Goal: Information Seeking & Learning: Learn about a topic

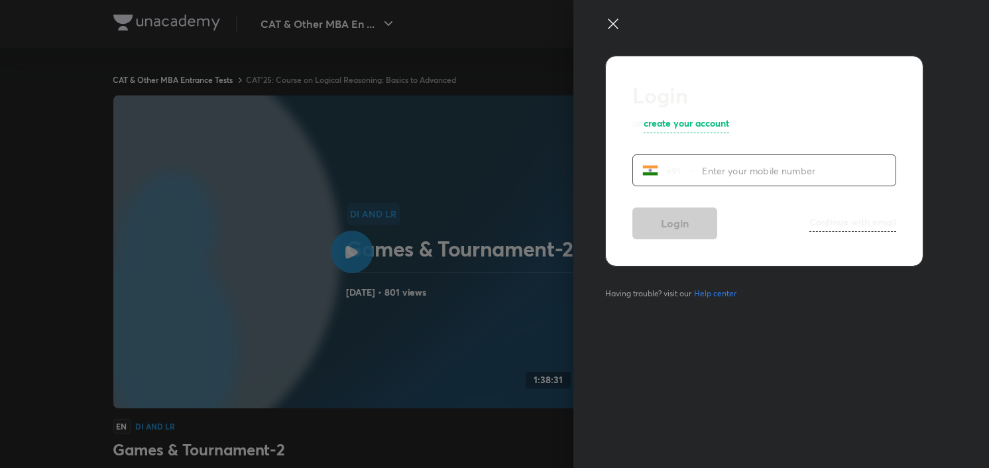
scroll to position [790, 0]
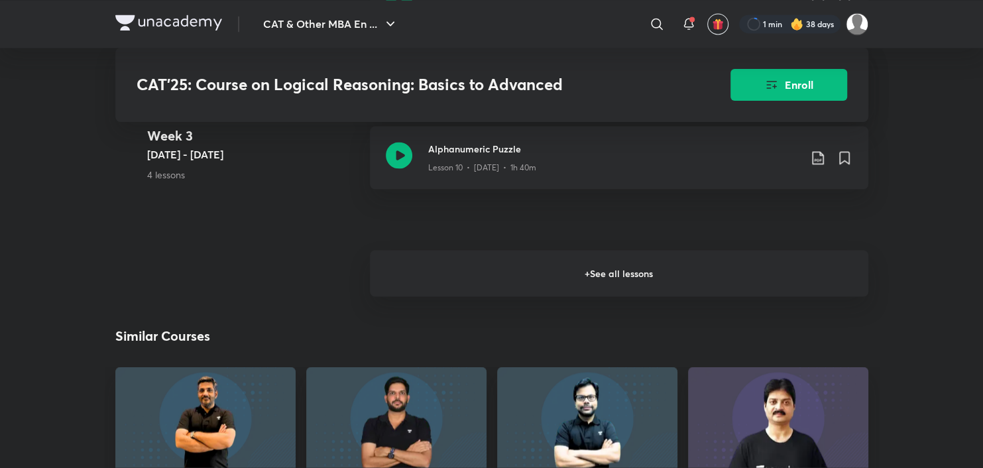
scroll to position [1657, 0]
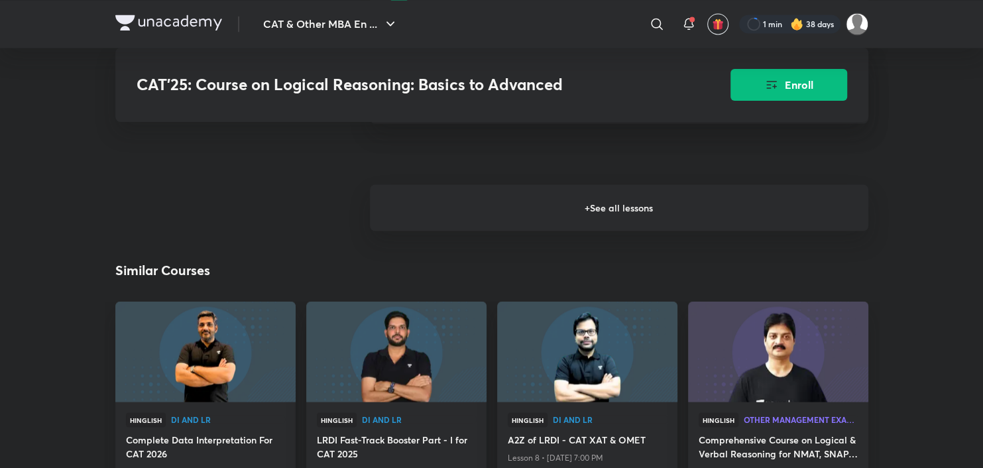
click at [592, 206] on h6 "+ See all lessons" at bounding box center [619, 207] width 499 height 46
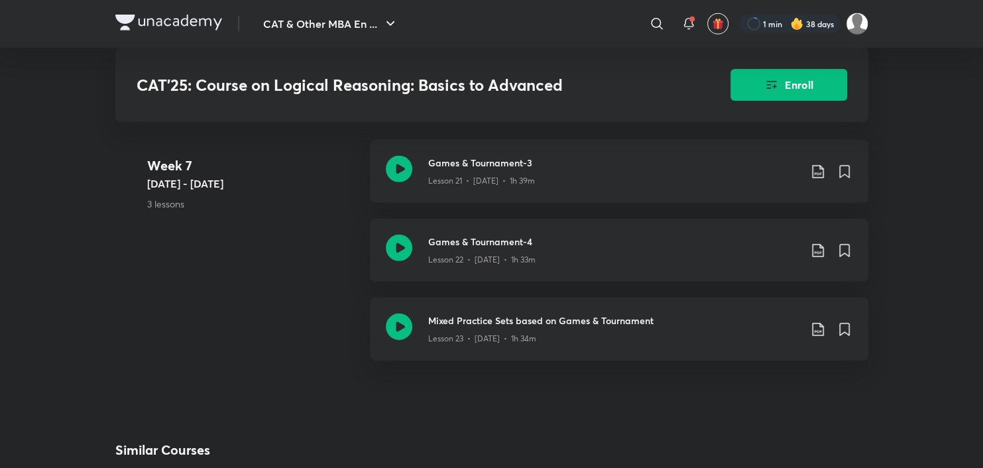
scroll to position [2585, 0]
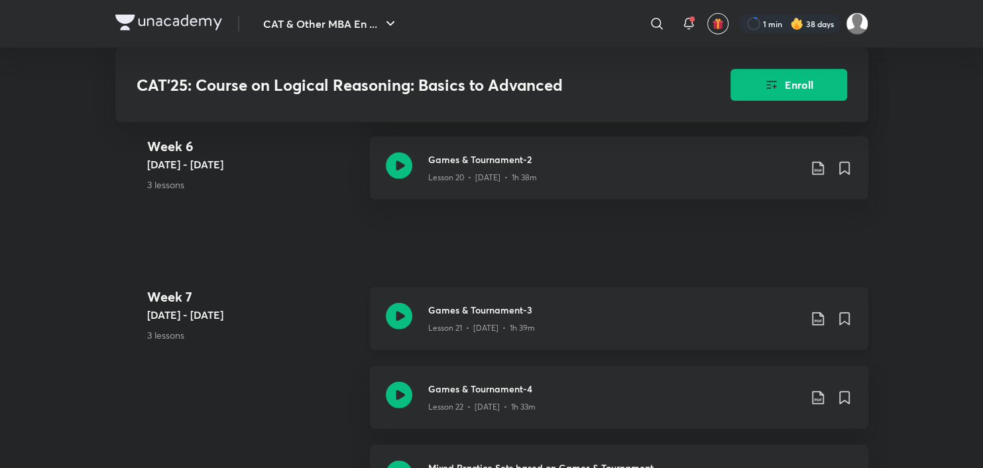
click at [400, 319] on icon at bounding box center [399, 316] width 27 height 27
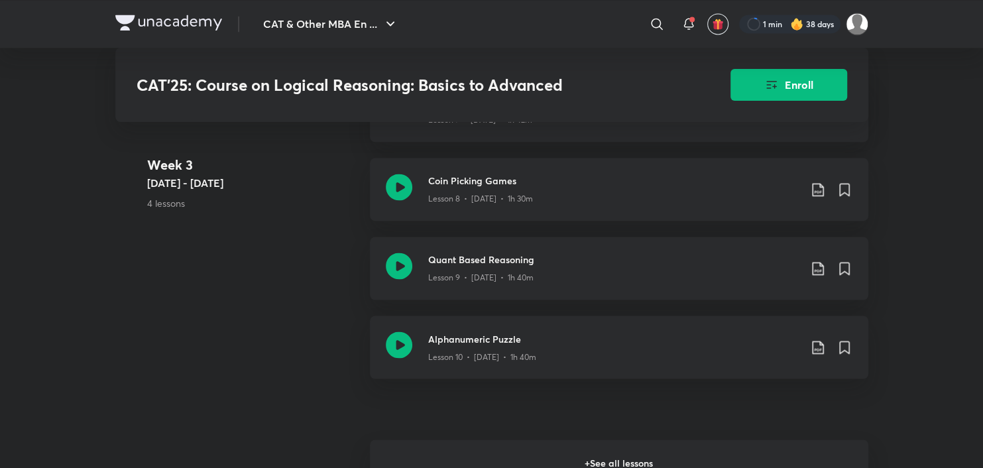
scroll to position [1458, 0]
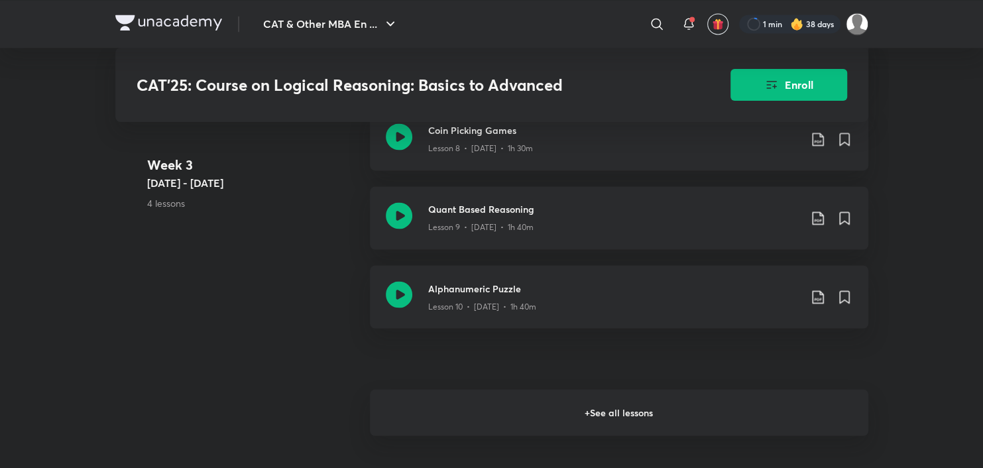
click at [465, 426] on h6 "+ See all lessons" at bounding box center [619, 412] width 499 height 46
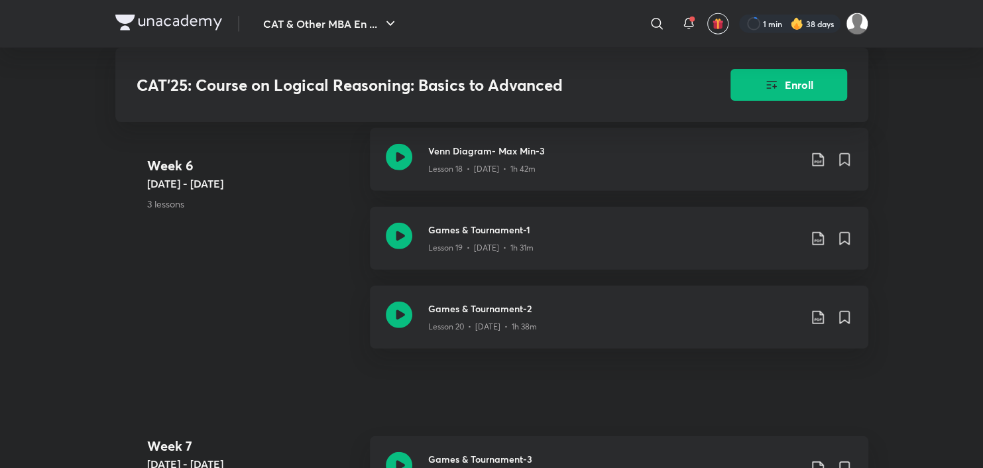
scroll to position [2387, 0]
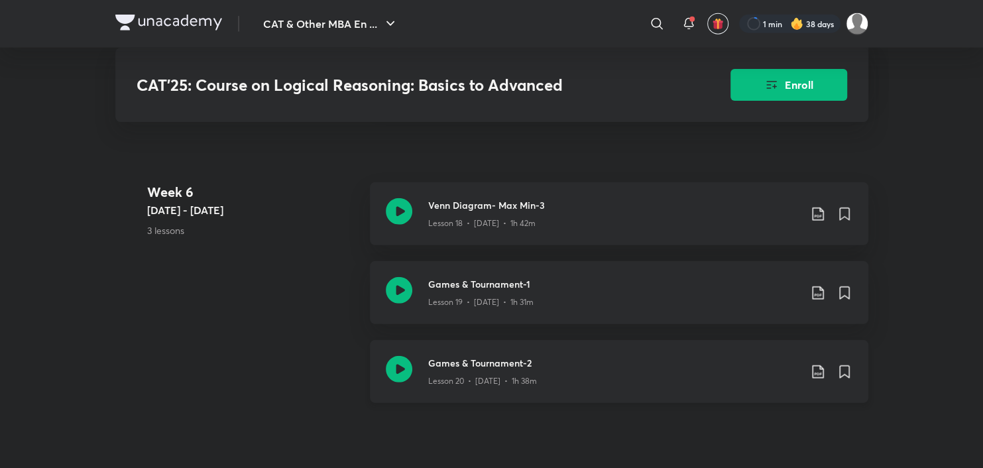
click at [398, 377] on icon at bounding box center [399, 369] width 27 height 27
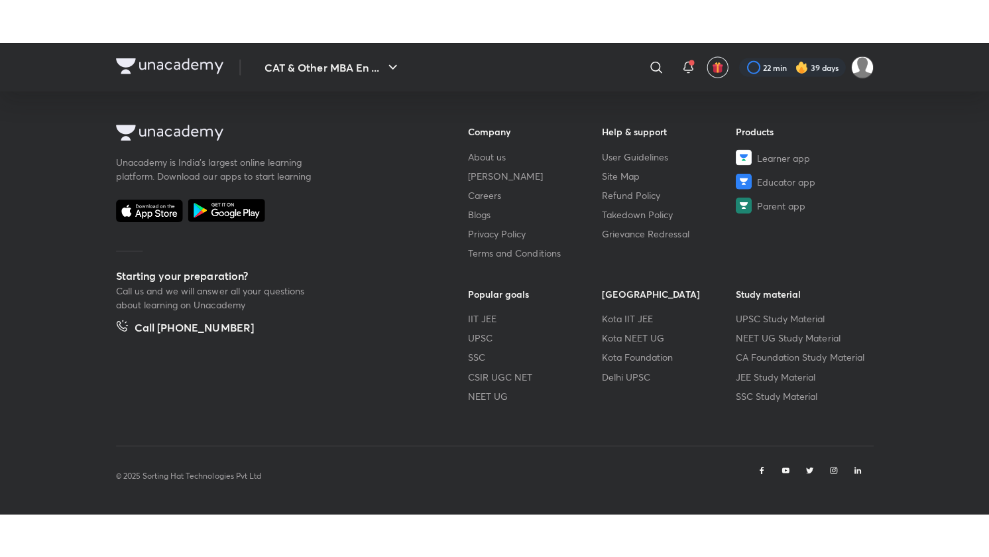
scroll to position [701, 0]
